Goal: Information Seeking & Learning: Check status

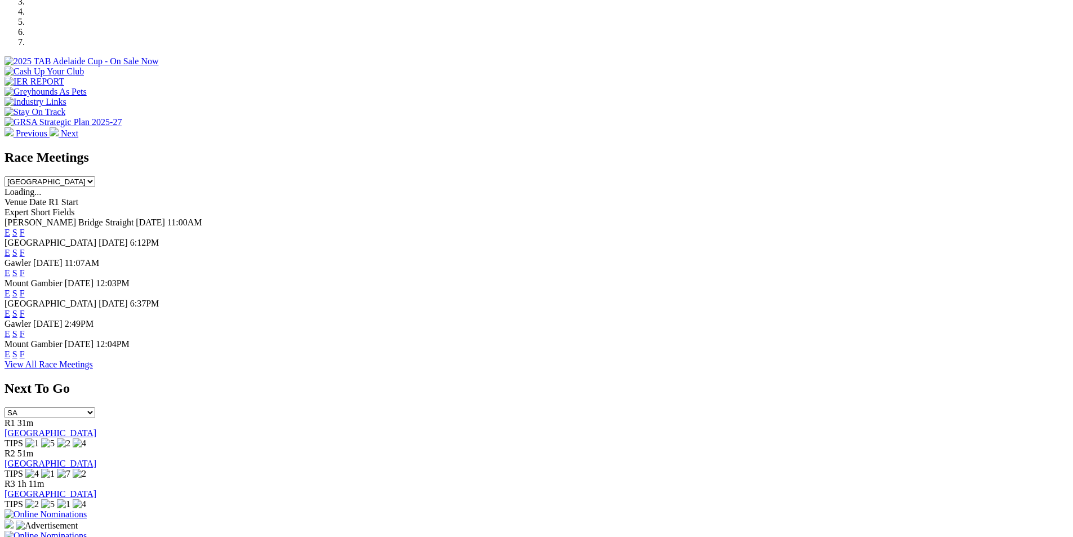
scroll to position [446, 0]
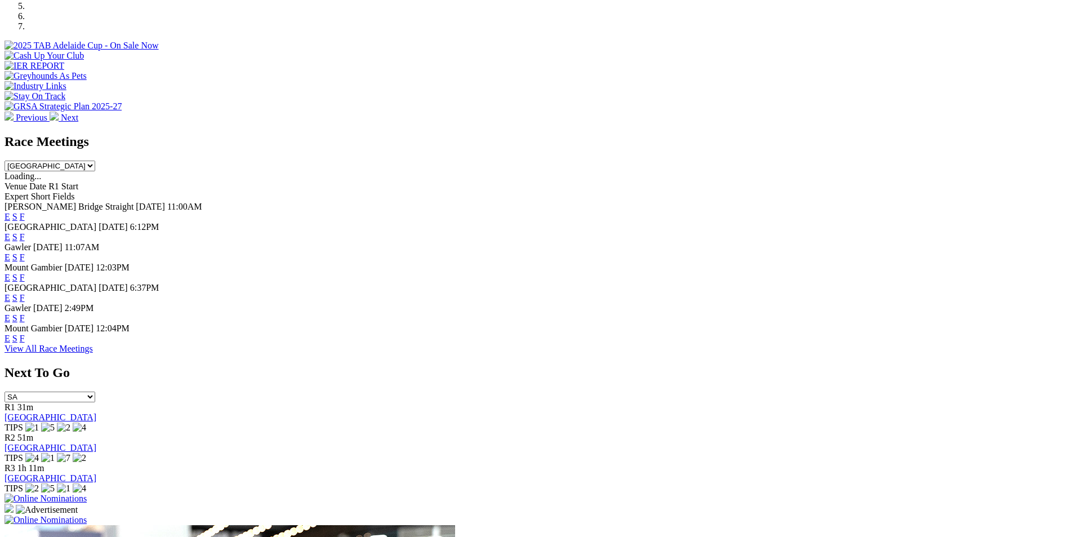
click at [25, 252] on link "F" at bounding box center [22, 257] width 5 height 10
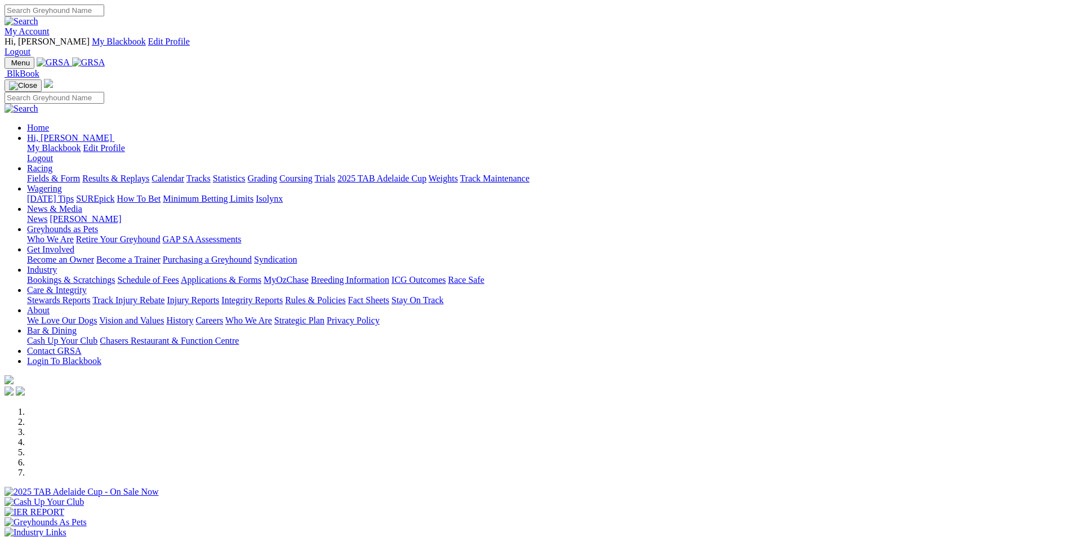
click at [149, 174] on link "Results & Replays" at bounding box center [115, 179] width 67 height 10
